Goal: Task Accomplishment & Management: Manage account settings

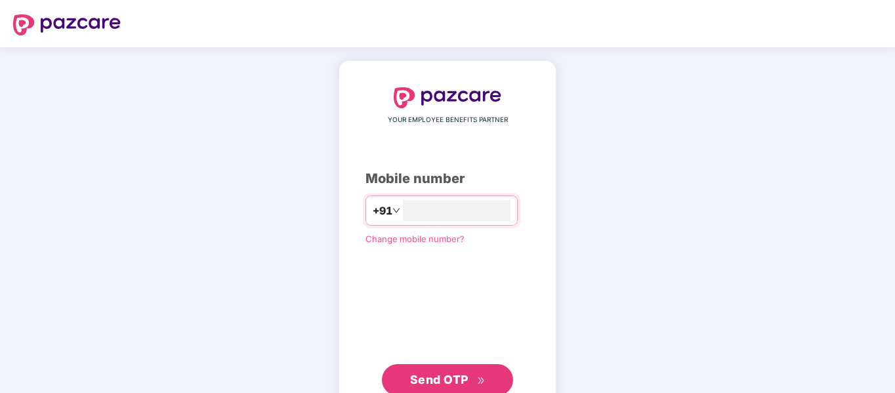
type input "**********"
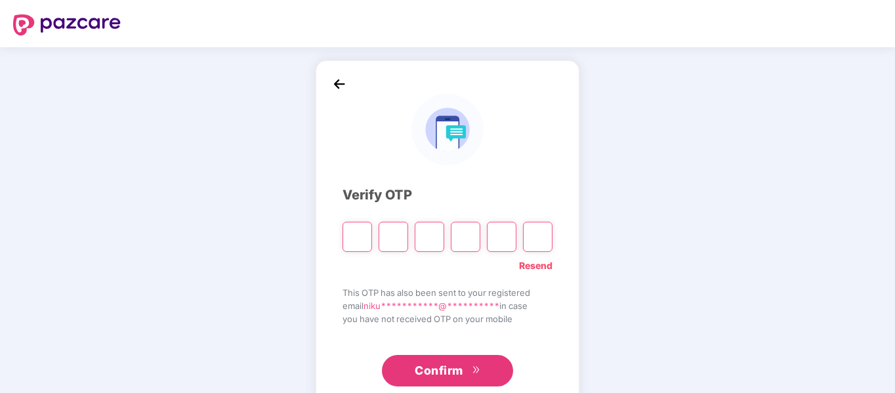
type input "*"
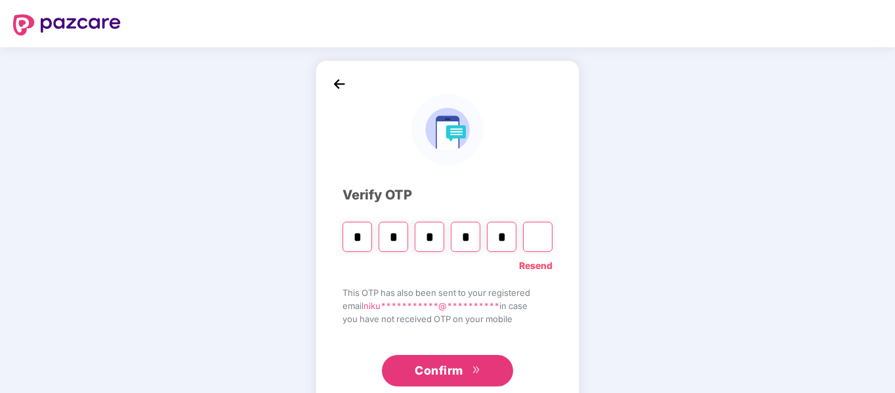
type input "*"
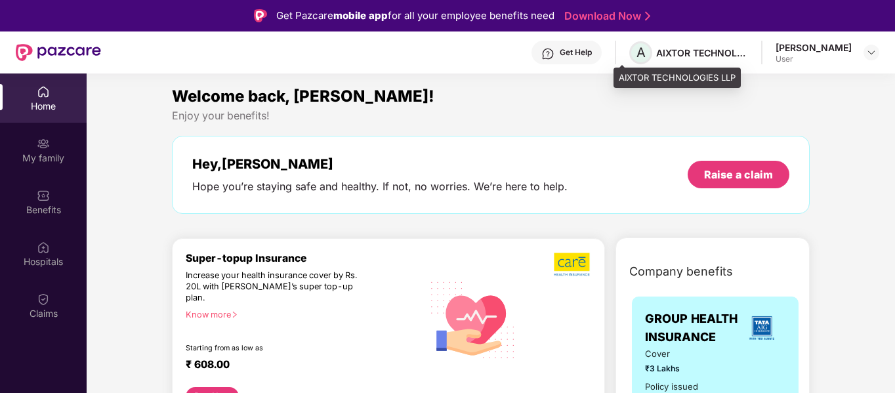
click at [631, 49] on span "A" at bounding box center [640, 52] width 23 height 23
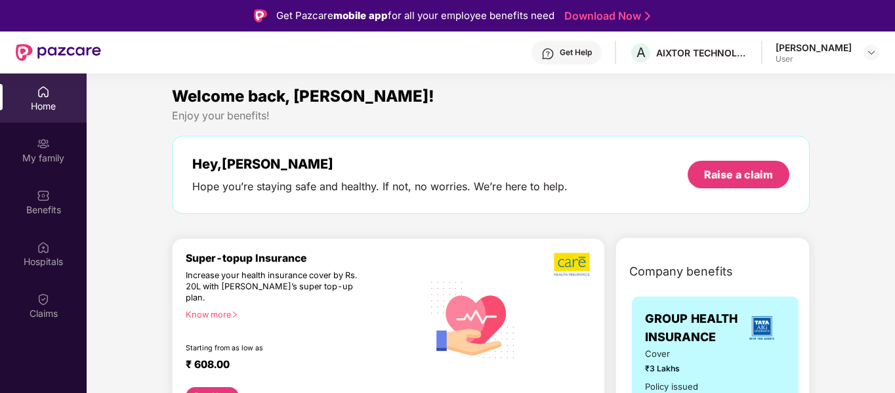
click at [834, 51] on div "[PERSON_NAME]" at bounding box center [814, 47] width 76 height 12
click at [869, 48] on img at bounding box center [871, 52] width 11 height 11
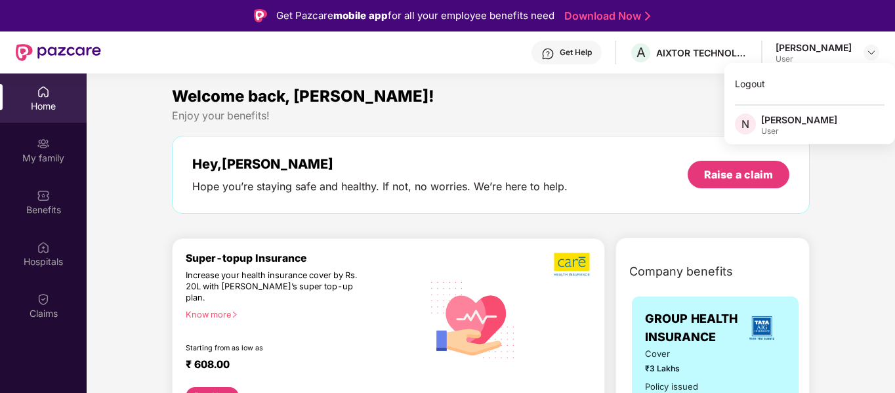
click at [834, 126] on div "[PERSON_NAME]" at bounding box center [799, 120] width 76 height 12
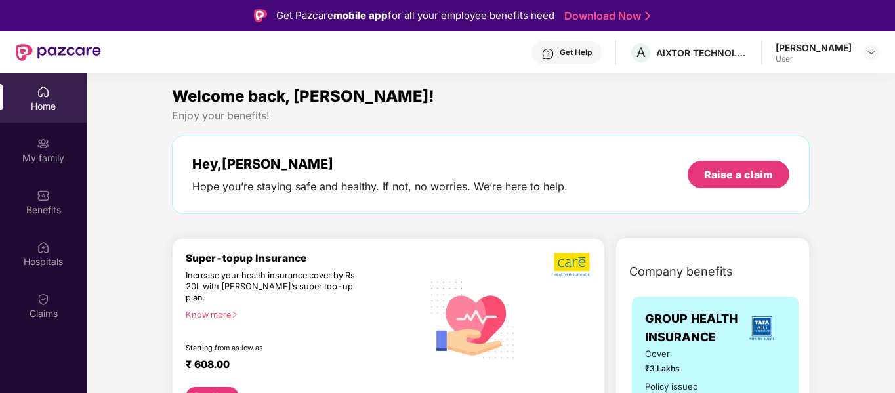
click at [380, 142] on div "Hey, [PERSON_NAME] Hope you’re staying safe and healthy. If not, no worries. We…" at bounding box center [491, 175] width 638 height 78
click at [33, 153] on div "My family" at bounding box center [43, 158] width 87 height 13
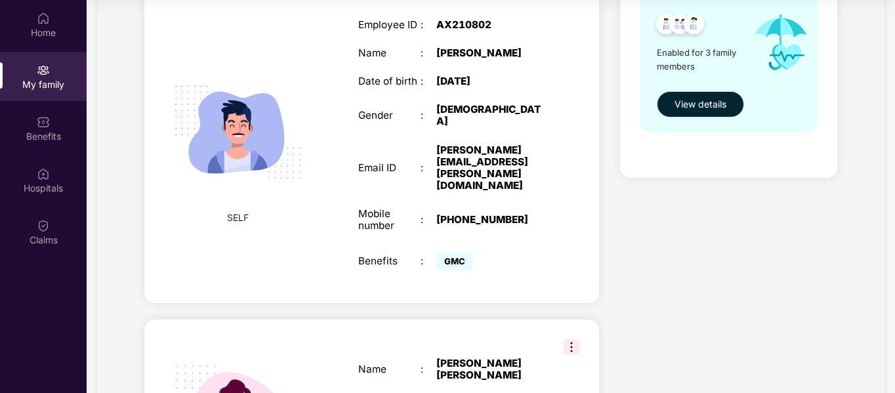
scroll to position [87, 0]
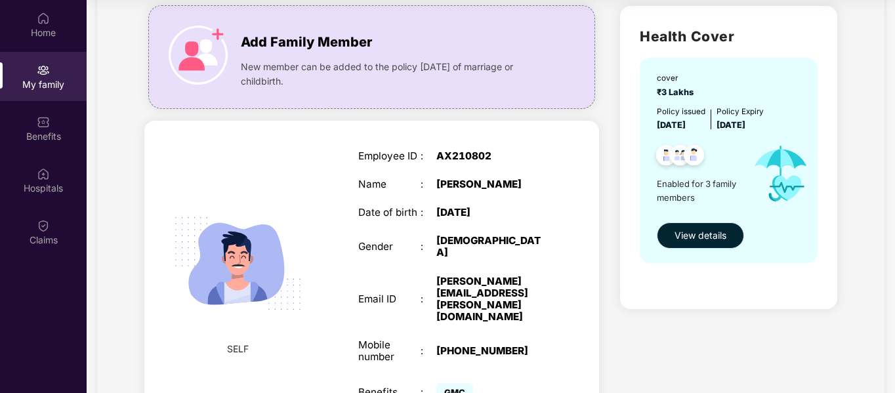
click at [713, 234] on span "View details" at bounding box center [701, 235] width 52 height 14
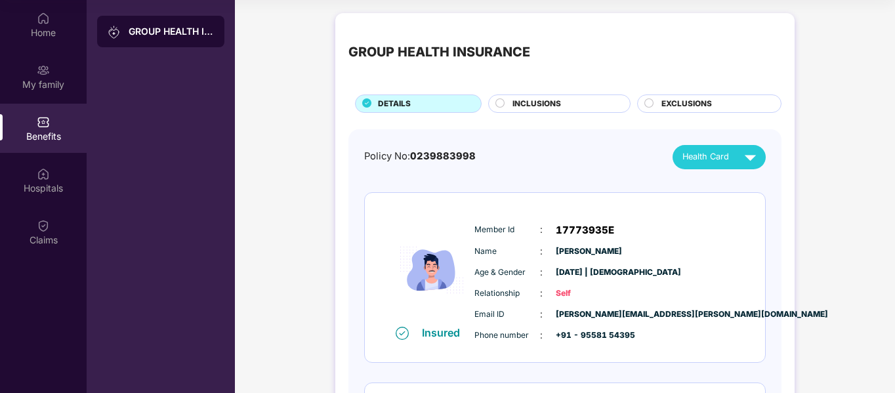
click at [732, 160] on div "Health Card" at bounding box center [722, 157] width 79 height 23
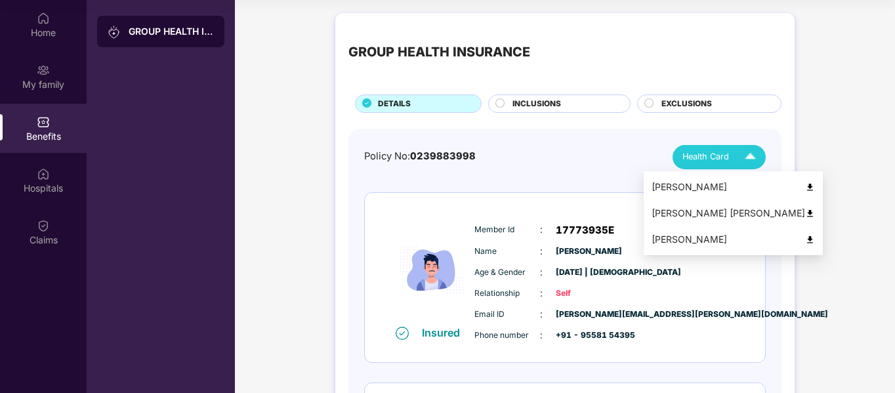
click at [805, 188] on img at bounding box center [810, 187] width 10 height 10
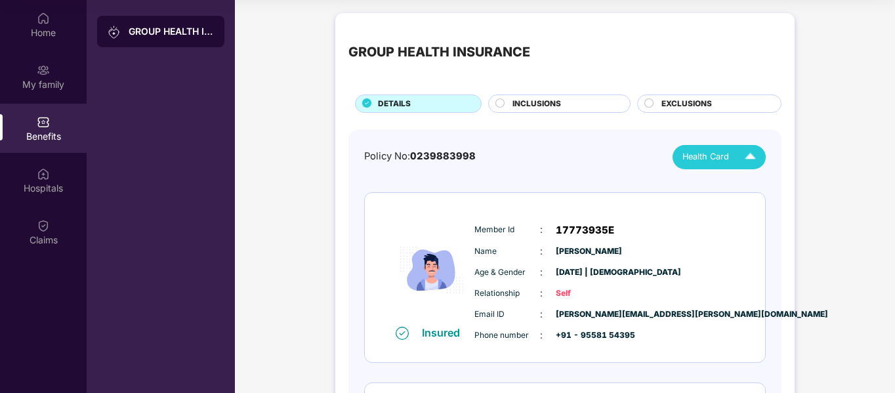
click at [746, 160] on img at bounding box center [750, 157] width 23 height 23
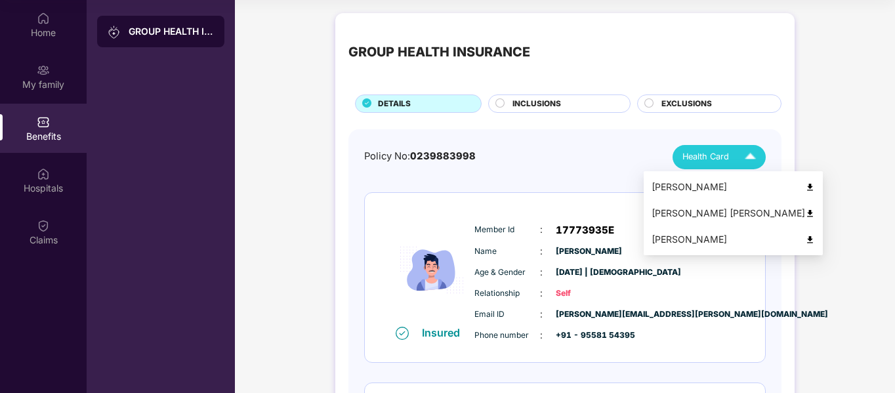
click at [779, 245] on div "[PERSON_NAME]" at bounding box center [733, 239] width 163 height 14
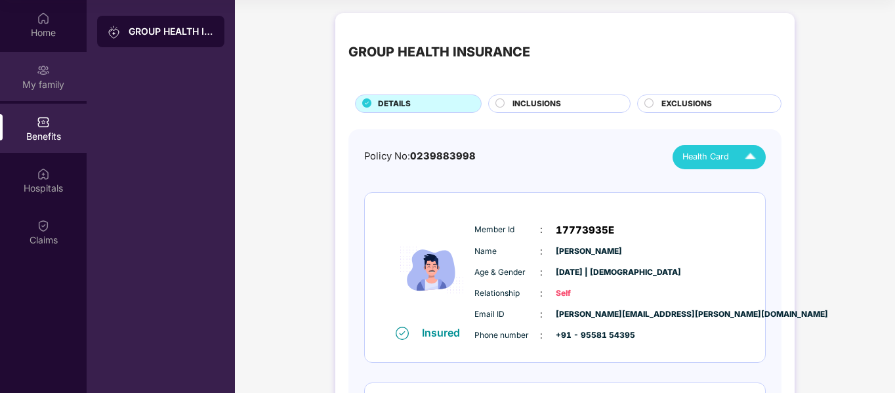
click at [29, 78] on div "My family" at bounding box center [43, 84] width 87 height 13
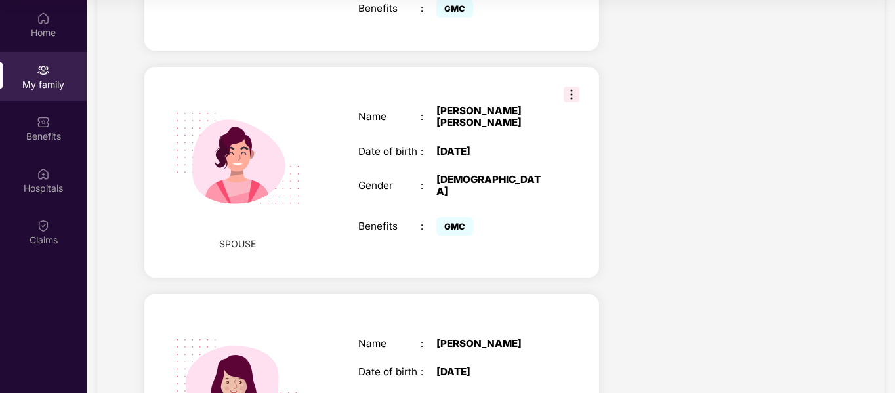
scroll to position [612, 0]
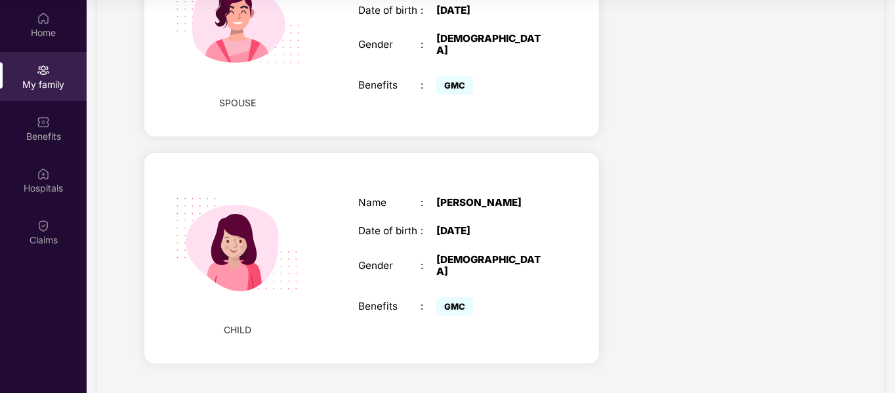
click at [572, 158] on div "CHILD Name : [PERSON_NAME] Date of birth : [DEMOGRAPHIC_DATA] Gender : [DEMOGRA…" at bounding box center [371, 258] width 455 height 211
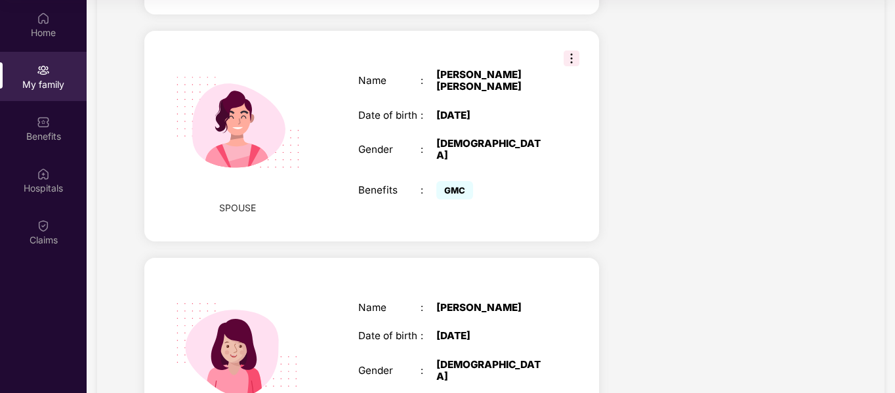
scroll to position [349, 0]
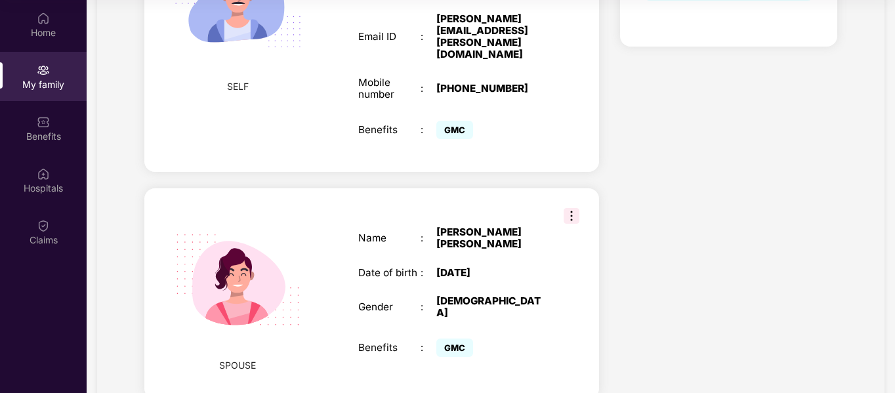
click at [576, 208] on img at bounding box center [572, 216] width 16 height 16
click at [807, 195] on div "Health Cover cover ₹3 Lakhs Policy issued [DATE] Policy Expiry [DATE] Enabled f…" at bounding box center [729, 187] width 238 height 909
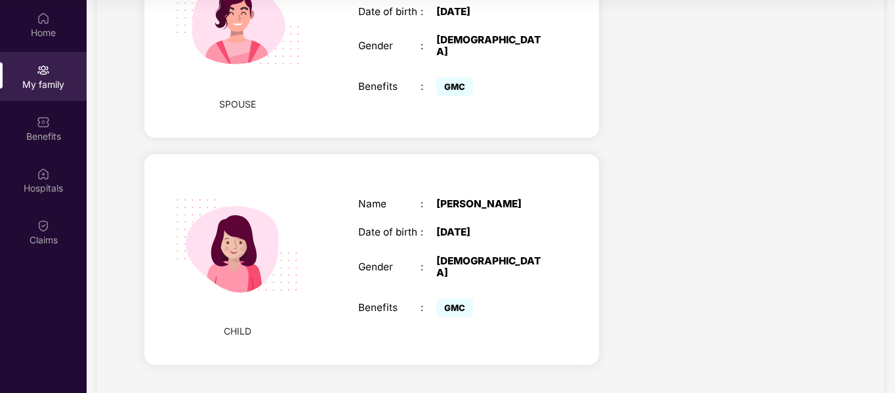
scroll to position [612, 0]
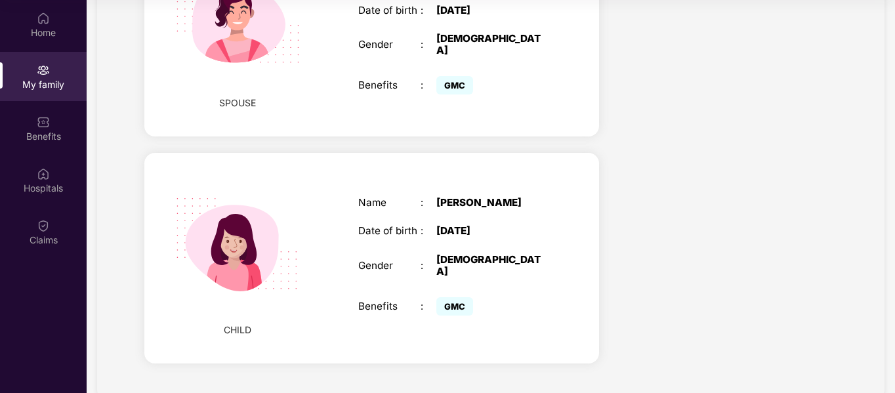
click at [366, 254] on div "Name : [PERSON_NAME] Date of birth : [DEMOGRAPHIC_DATA] Gender : [DEMOGRAPHIC_D…" at bounding box center [452, 258] width 215 height 155
click at [446, 254] on div "[DEMOGRAPHIC_DATA]" at bounding box center [492, 266] width 110 height 24
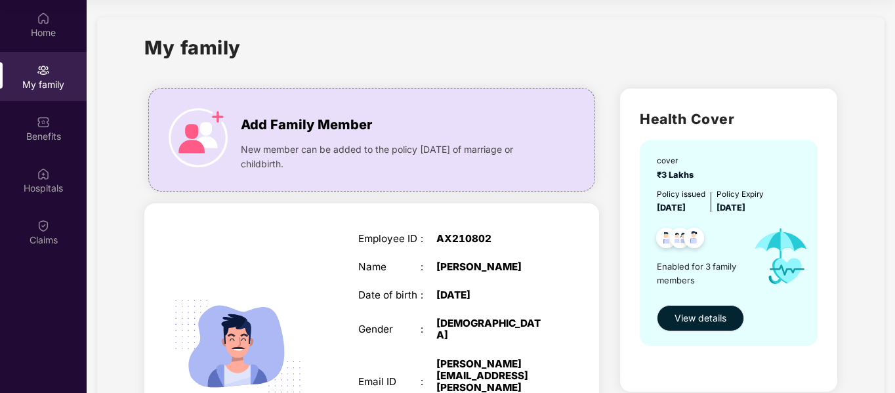
scroll to position [0, 0]
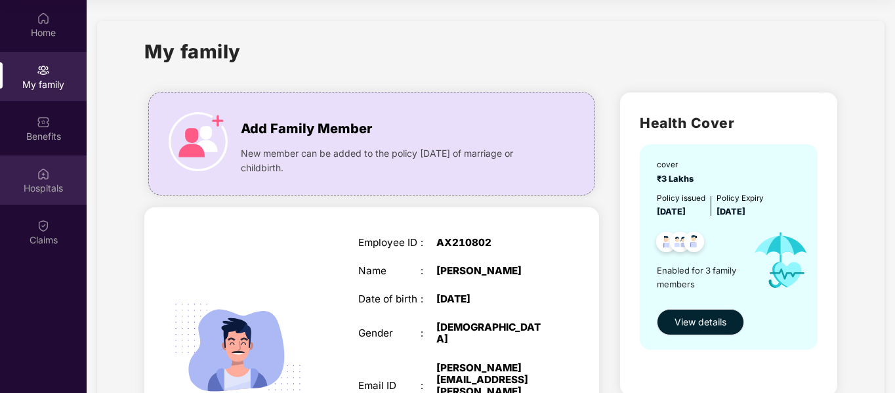
click at [37, 187] on div "Hospitals" at bounding box center [43, 188] width 87 height 13
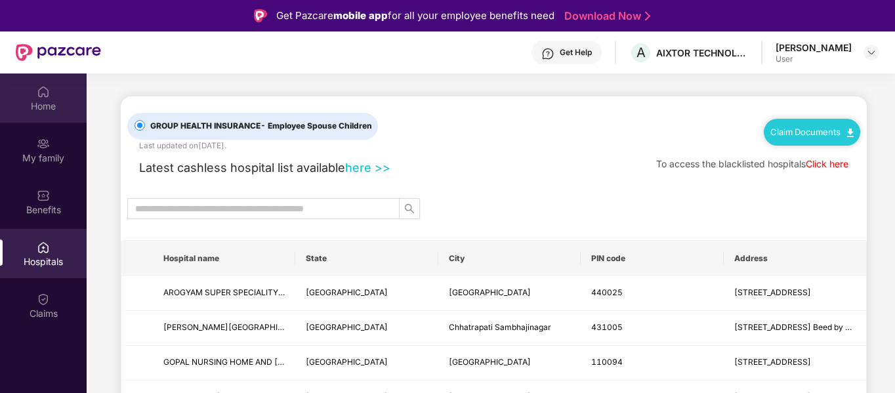
click at [18, 108] on div "Home" at bounding box center [43, 106] width 87 height 13
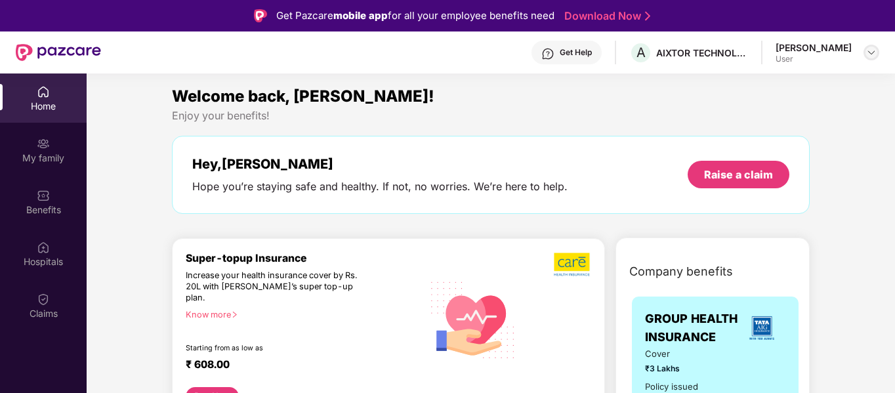
click at [872, 51] on img at bounding box center [871, 52] width 11 height 11
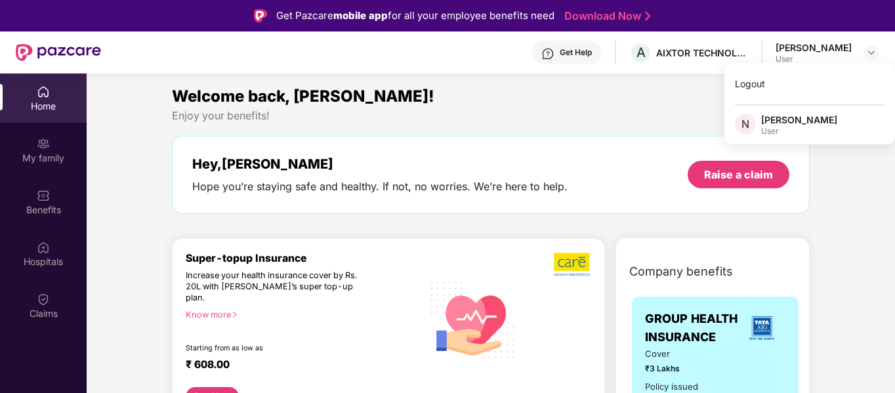
click at [788, 126] on div "[PERSON_NAME]" at bounding box center [799, 120] width 76 height 12
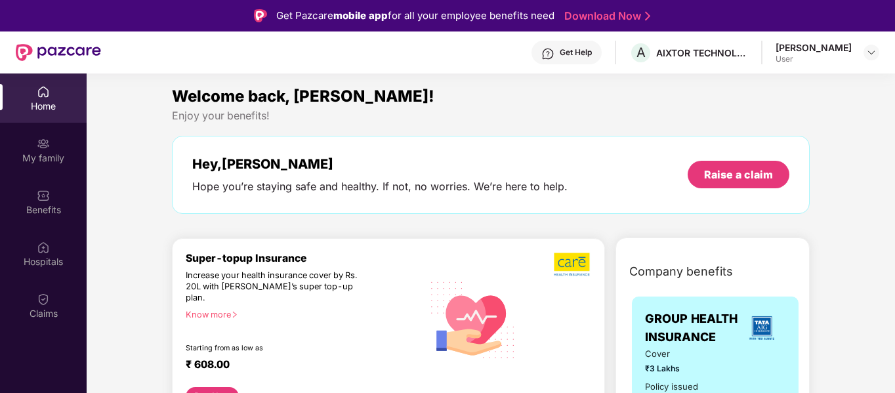
click at [847, 64] on div "User" at bounding box center [814, 59] width 76 height 11
click at [871, 52] on img at bounding box center [871, 52] width 11 height 11
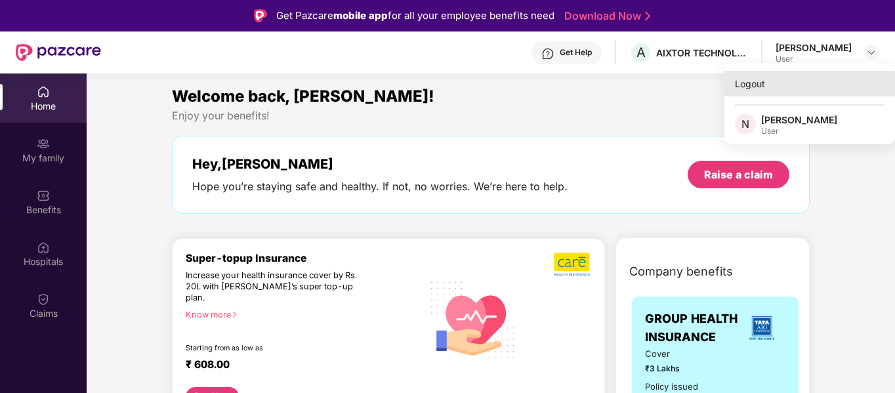
click at [736, 87] on div "Logout" at bounding box center [810, 84] width 171 height 26
